Goal: Obtain resource: Obtain resource

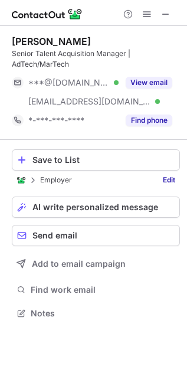
scroll to position [305, 187]
click at [164, 16] on span at bounding box center [165, 13] width 9 height 9
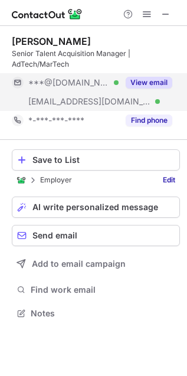
click at [151, 86] on button "View email" at bounding box center [149, 83] width 47 height 12
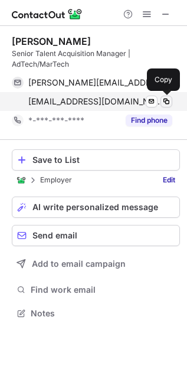
click at [167, 102] on span at bounding box center [166, 101] width 9 height 9
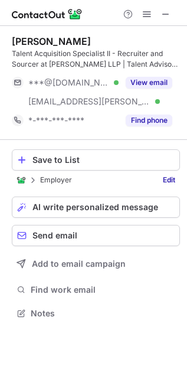
scroll to position [305, 187]
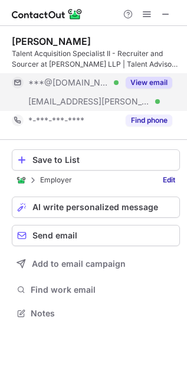
click at [152, 83] on button "View email" at bounding box center [149, 83] width 47 height 12
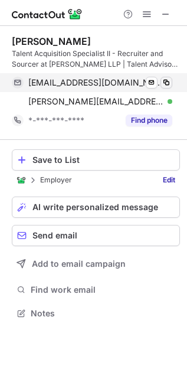
click at [170, 83] on span at bounding box center [166, 82] width 9 height 9
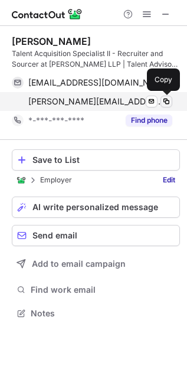
click at [164, 103] on span at bounding box center [166, 101] width 9 height 9
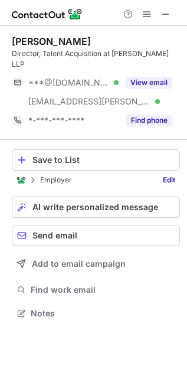
scroll to position [295, 187]
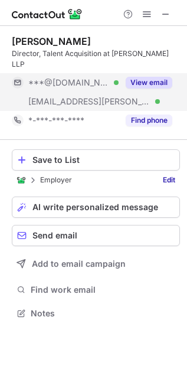
click at [145, 77] on button "View email" at bounding box center [149, 83] width 47 height 12
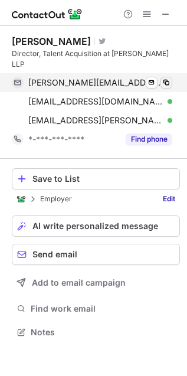
click at [166, 78] on span at bounding box center [166, 82] width 9 height 9
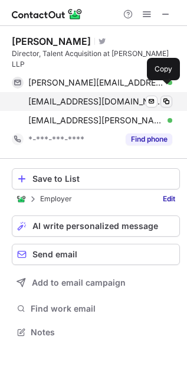
click at [166, 97] on span at bounding box center [166, 101] width 9 height 9
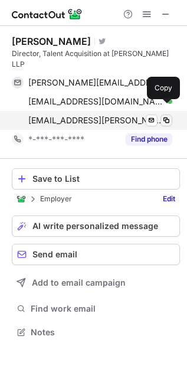
click at [166, 116] on span at bounding box center [166, 120] width 9 height 9
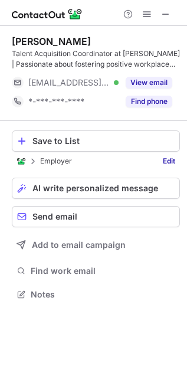
scroll to position [287, 187]
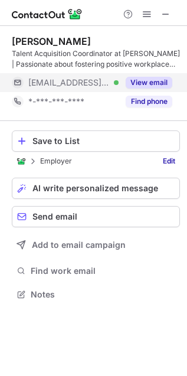
click at [151, 80] on button "View email" at bounding box center [149, 83] width 47 height 12
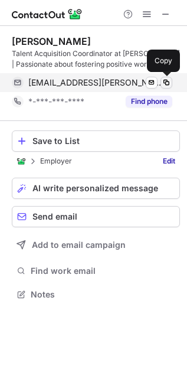
click at [168, 80] on span at bounding box center [166, 82] width 9 height 9
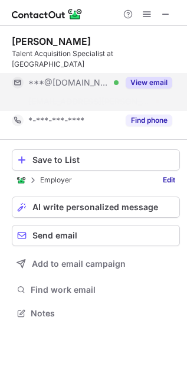
scroll to position [275, 187]
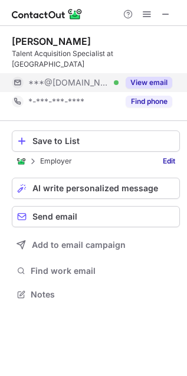
click at [143, 77] on button "View email" at bounding box center [149, 83] width 47 height 12
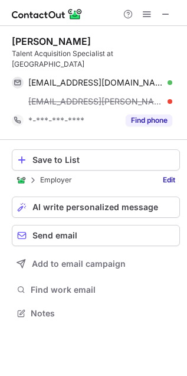
scroll to position [295, 187]
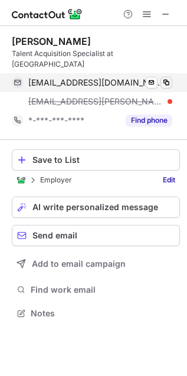
click at [170, 78] on span at bounding box center [166, 82] width 9 height 9
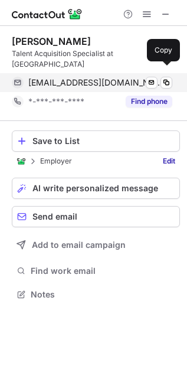
scroll to position [275, 187]
